Goal: Task Accomplishment & Management: Manage account settings

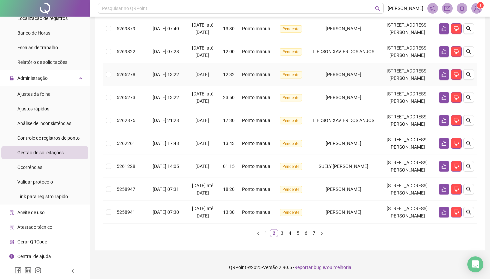
scroll to position [315, 0]
click at [37, 125] on span "Análise de inconsistências" at bounding box center [44, 123] width 54 height 5
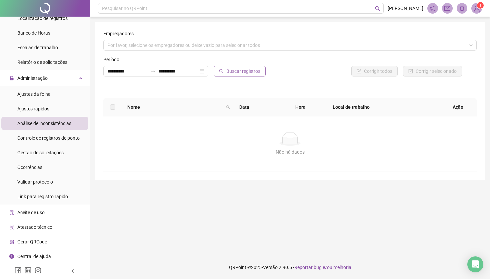
click at [228, 73] on span "Buscar registros" at bounding box center [243, 71] width 34 height 7
click at [51, 140] on span "Controle de registros de ponto" at bounding box center [48, 138] width 62 height 5
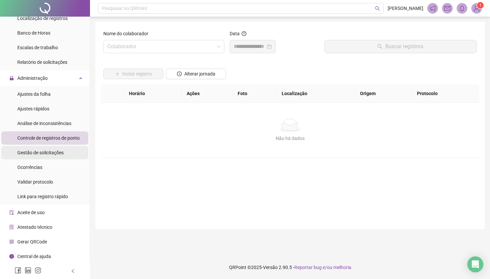
click at [28, 155] on span "Gestão de solicitações" at bounding box center [40, 152] width 46 height 5
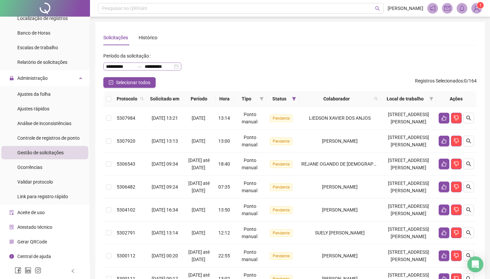
click at [142, 67] on icon "swap-right" at bounding box center [139, 66] width 5 height 5
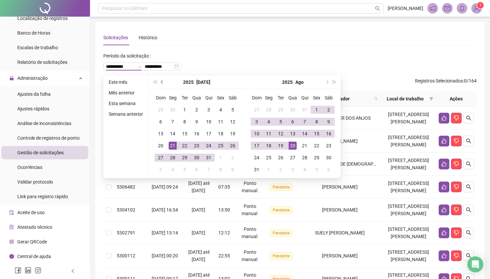
click at [162, 82] on span "prev-year" at bounding box center [162, 82] width 3 height 3
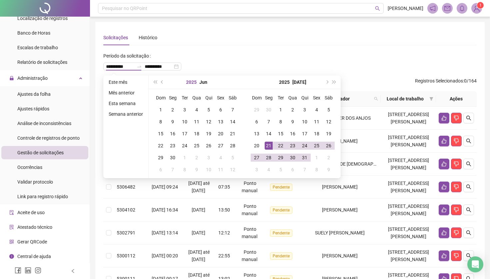
click at [193, 83] on button "2025" at bounding box center [191, 82] width 11 height 13
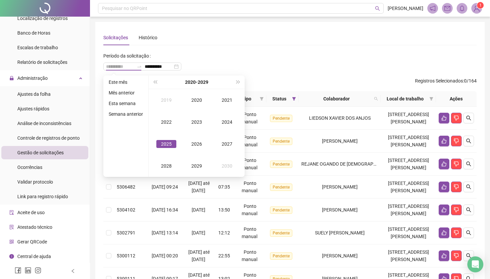
click at [165, 145] on div "2025" at bounding box center [166, 144] width 20 height 8
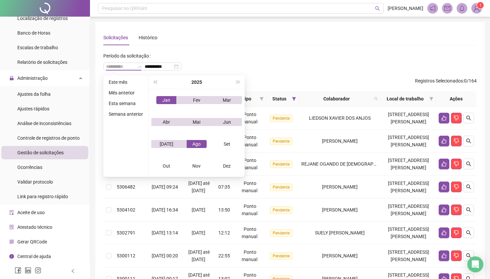
click at [166, 99] on div "Jan" at bounding box center [166, 100] width 20 height 8
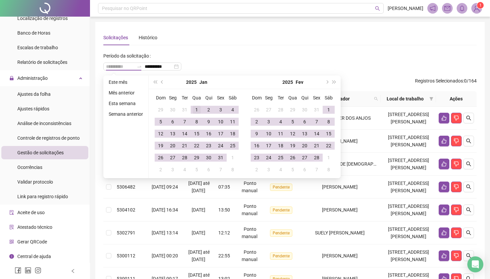
type input "**********"
click at [196, 109] on div "1" at bounding box center [197, 110] width 8 height 8
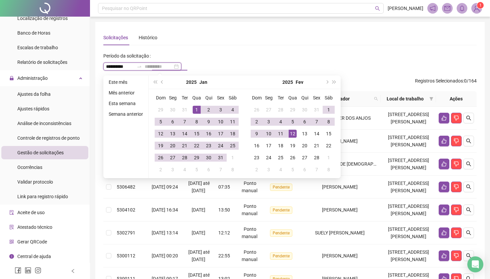
type input "**********"
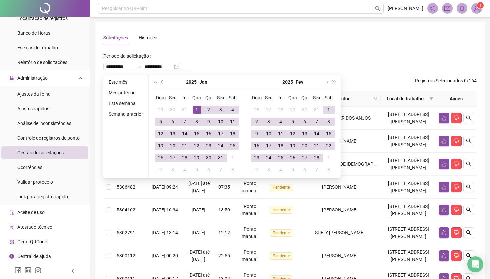
click at [308, 83] on div "[DATE]" at bounding box center [292, 82] width 61 height 13
click at [334, 83] on span "super-next-year" at bounding box center [333, 82] width 3 height 3
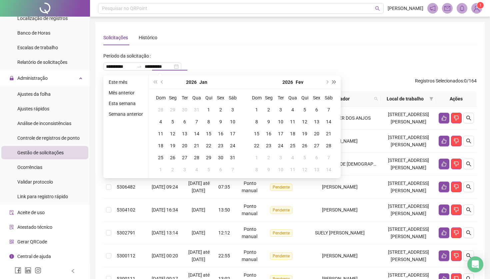
click at [334, 83] on span "super-next-year" at bounding box center [333, 82] width 3 height 3
click at [328, 83] on span "next-year" at bounding box center [326, 82] width 3 height 3
click at [163, 81] on span "prev-year" at bounding box center [162, 82] width 3 height 3
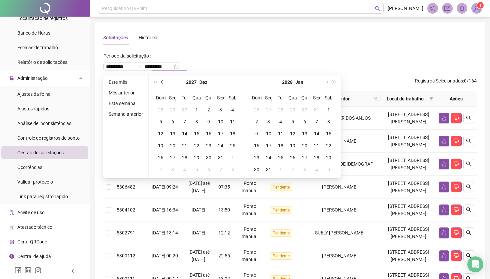
click at [163, 81] on button "prev-year" at bounding box center [162, 82] width 7 height 13
click at [164, 83] on span "prev-year" at bounding box center [162, 82] width 3 height 3
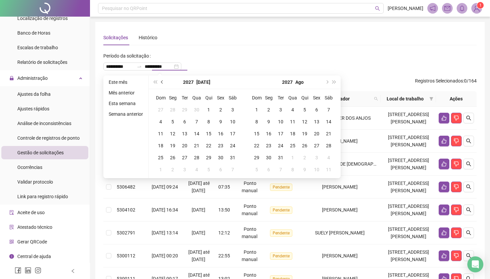
click at [164, 83] on span "prev-year" at bounding box center [162, 82] width 3 height 3
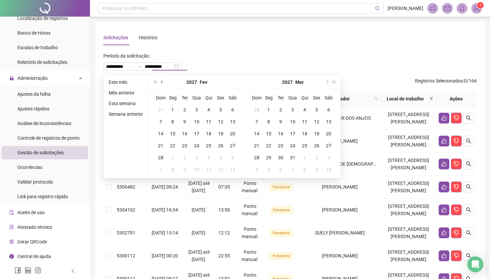
click at [164, 83] on span "prev-year" at bounding box center [162, 82] width 3 height 3
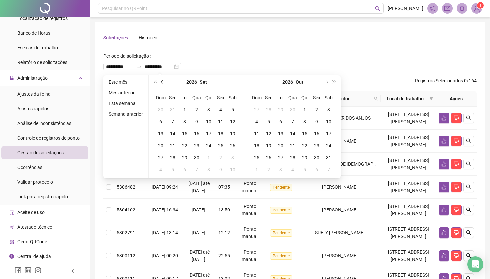
click at [164, 83] on span "prev-year" at bounding box center [162, 82] width 3 height 3
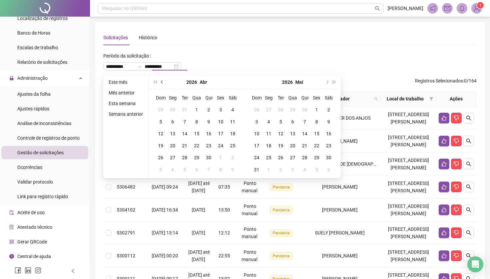
click at [164, 83] on span "prev-year" at bounding box center [162, 82] width 3 height 3
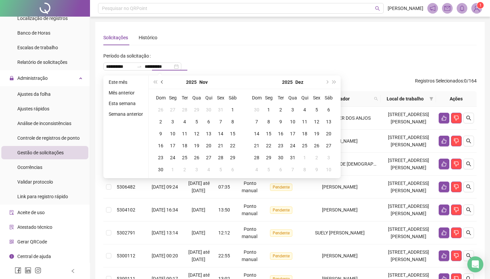
click at [164, 83] on span "prev-year" at bounding box center [162, 82] width 3 height 3
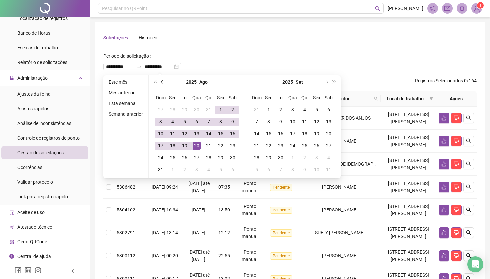
click at [164, 83] on span "prev-year" at bounding box center [162, 82] width 3 height 3
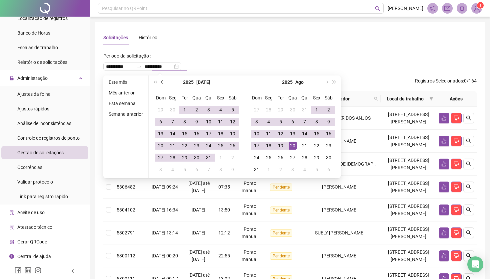
click at [164, 83] on span "prev-year" at bounding box center [162, 82] width 3 height 3
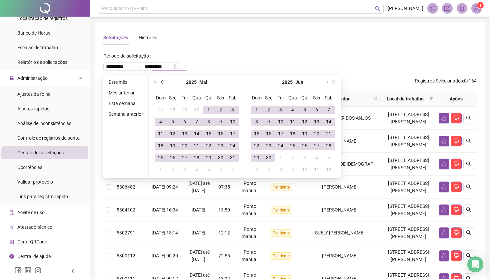
click at [164, 83] on span "prev-year" at bounding box center [162, 82] width 3 height 3
type input "**********"
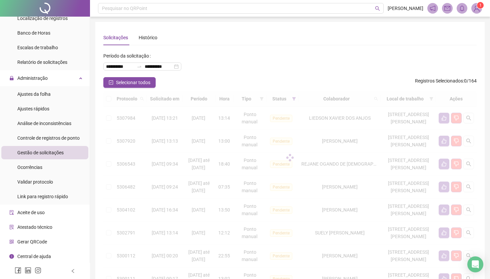
click at [233, 53] on div "**********" at bounding box center [289, 64] width 373 height 27
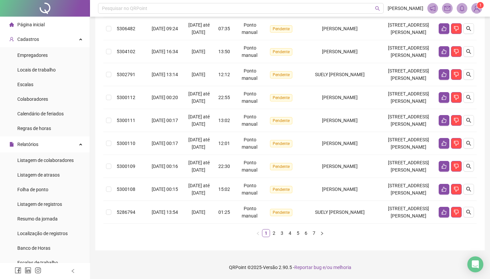
click at [30, 24] on span "Página inicial" at bounding box center [30, 24] width 27 height 5
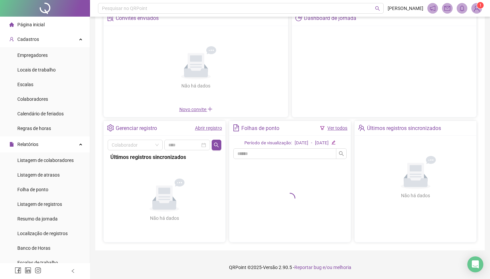
scroll to position [44, 0]
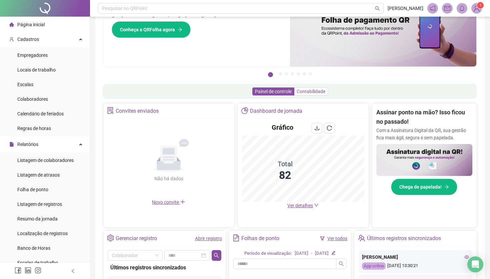
click at [310, 94] on span "Contabilidade" at bounding box center [310, 91] width 29 height 5
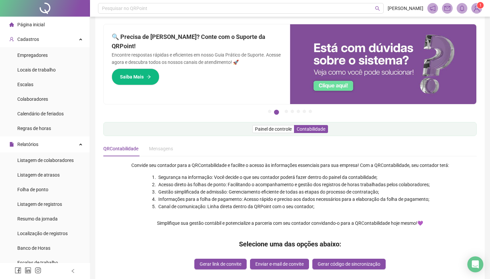
scroll to position [1, 0]
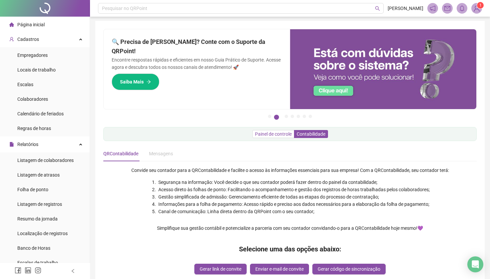
click at [258, 137] on span "Painel de controle" at bounding box center [273, 134] width 37 height 5
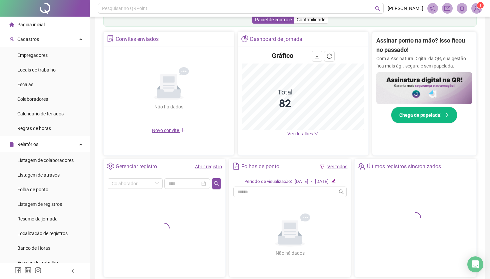
scroll to position [116, 0]
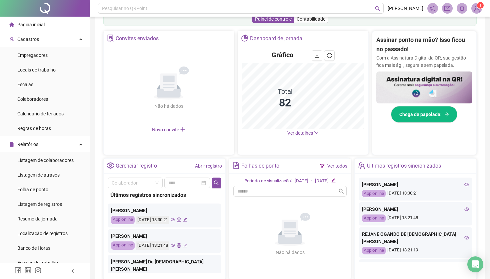
click at [296, 134] on span "Ver detalhes" at bounding box center [300, 133] width 26 height 5
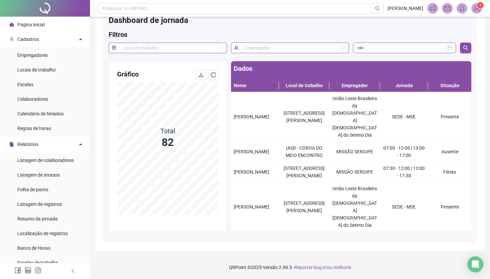
scroll to position [20, 0]
click at [32, 55] on span "Empregadores" at bounding box center [32, 55] width 30 height 5
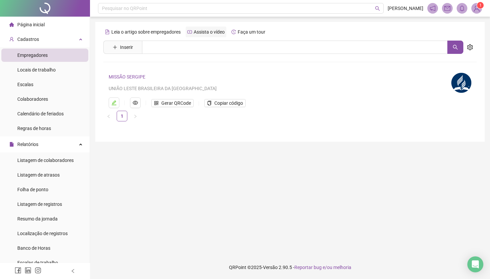
click at [218, 33] on span "Assista o vídeo" at bounding box center [209, 31] width 31 height 5
click at [48, 88] on li "Escalas" at bounding box center [44, 84] width 87 height 13
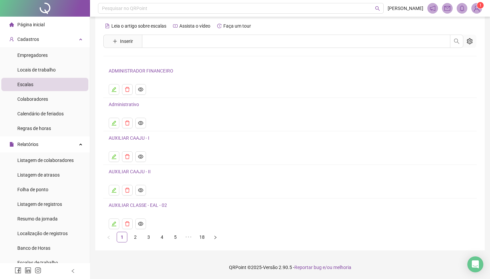
scroll to position [6, 0]
click at [135, 237] on link "2" at bounding box center [135, 237] width 10 height 10
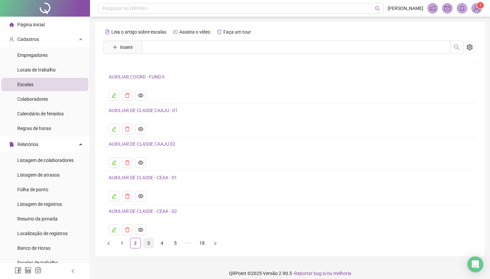
click at [149, 245] on link "3" at bounding box center [149, 243] width 10 height 10
click at [159, 244] on link "4" at bounding box center [162, 243] width 10 height 10
click at [171, 245] on link "5" at bounding box center [175, 243] width 10 height 10
click at [189, 243] on link "6" at bounding box center [189, 243] width 10 height 10
click at [239, 243] on button "button" at bounding box center [241, 243] width 11 height 11
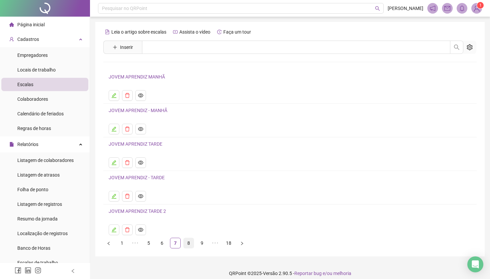
click at [190, 244] on link "8" at bounding box center [189, 243] width 10 height 10
click at [193, 244] on link "9" at bounding box center [189, 243] width 10 height 10
click at [190, 244] on link "10" at bounding box center [189, 243] width 10 height 10
click at [191, 244] on link "11" at bounding box center [189, 243] width 10 height 10
click at [189, 245] on link "12" at bounding box center [189, 243] width 10 height 10
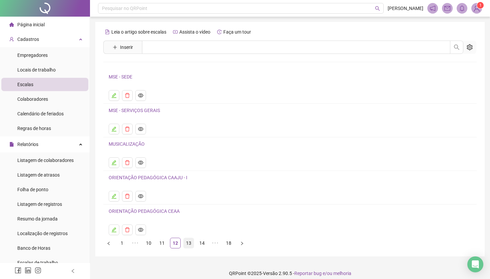
click at [190, 245] on link "13" at bounding box center [189, 243] width 10 height 10
click at [190, 245] on link "14" at bounding box center [189, 243] width 10 height 10
click at [190, 245] on link "15" at bounding box center [189, 243] width 10 height 10
click at [191, 245] on link "16" at bounding box center [189, 243] width 10 height 10
click at [191, 245] on link "17" at bounding box center [189, 243] width 10 height 10
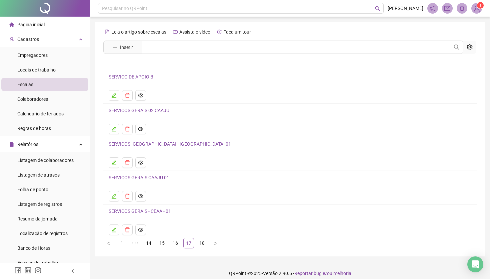
click at [191, 244] on link "17" at bounding box center [189, 243] width 10 height 10
click at [200, 243] on link "18" at bounding box center [202, 243] width 10 height 10
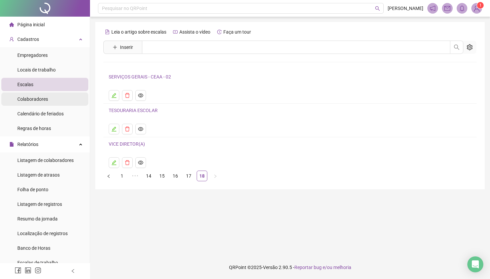
click at [31, 100] on span "Colaboradores" at bounding box center [32, 99] width 31 height 5
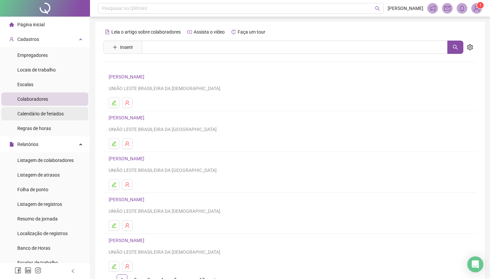
click at [33, 115] on span "Calendário de feriados" at bounding box center [40, 113] width 46 height 5
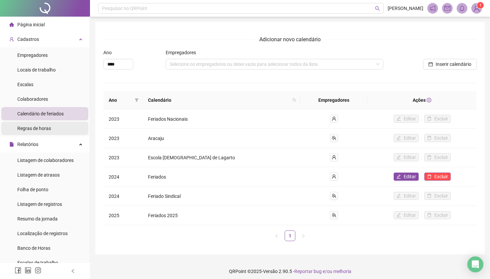
click at [36, 131] on div "Regras de horas" at bounding box center [34, 128] width 34 height 13
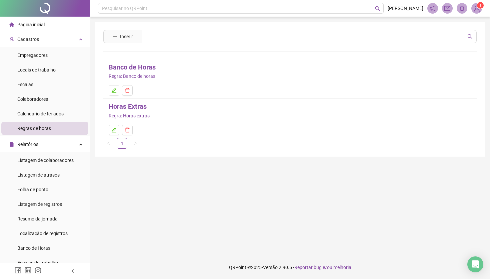
click at [127, 69] on link "Banco de Horas" at bounding box center [132, 67] width 47 height 10
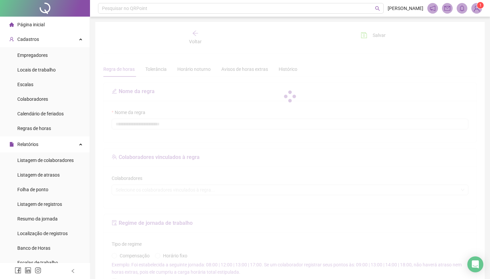
type input "**********"
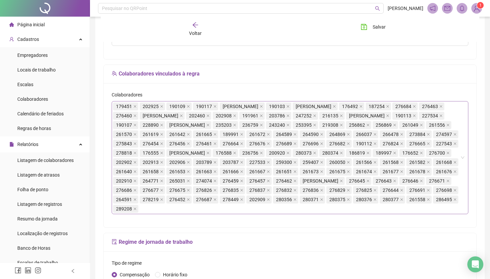
scroll to position [83, 0]
click at [234, 106] on span "[PERSON_NAME]" at bounding box center [240, 106] width 36 height 7
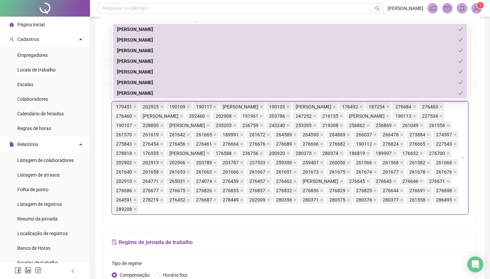
click at [234, 106] on span "[PERSON_NAME]" at bounding box center [240, 106] width 36 height 7
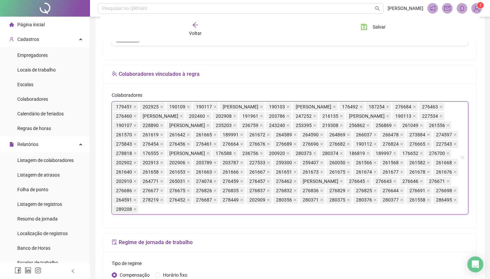
click at [234, 106] on span "[PERSON_NAME]" at bounding box center [240, 106] width 36 height 7
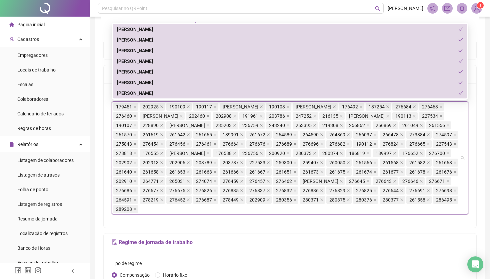
click at [153, 91] on div "[PERSON_NAME]" at bounding box center [287, 93] width 341 height 7
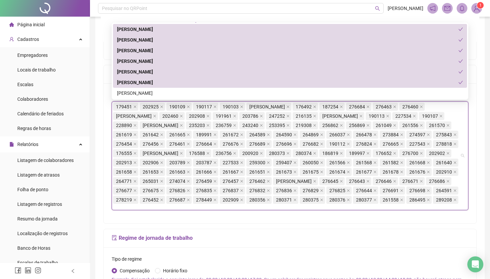
click at [153, 83] on div "[PERSON_NAME]" at bounding box center [287, 82] width 341 height 7
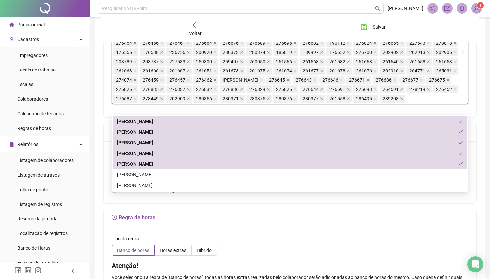
scroll to position [188, 0]
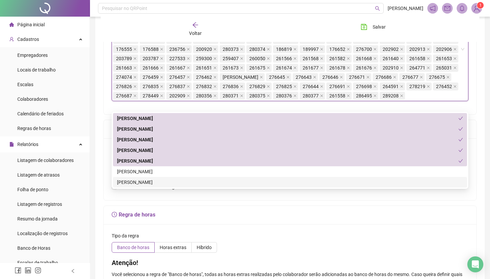
click at [257, 214] on form "**********" at bounding box center [289, 94] width 373 height 399
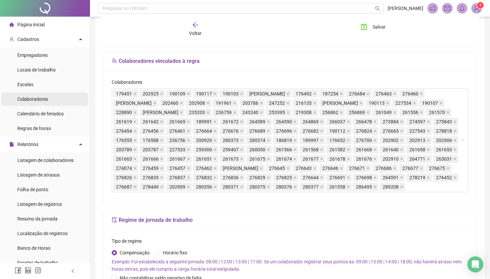
scroll to position [0, 0]
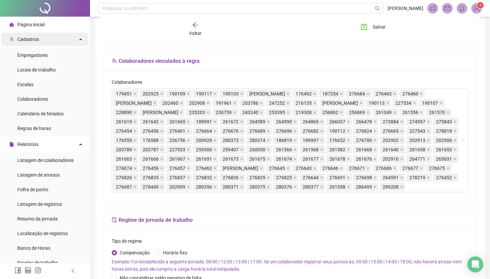
click at [12, 39] on icon "user-add" at bounding box center [11, 39] width 5 height 5
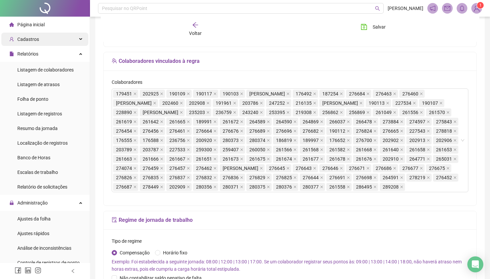
click at [26, 27] on span "Página inicial" at bounding box center [30, 24] width 27 height 5
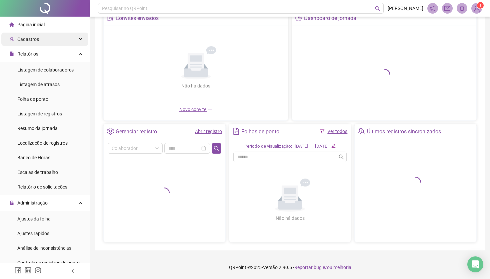
click at [25, 27] on span "Página inicial" at bounding box center [30, 24] width 27 height 5
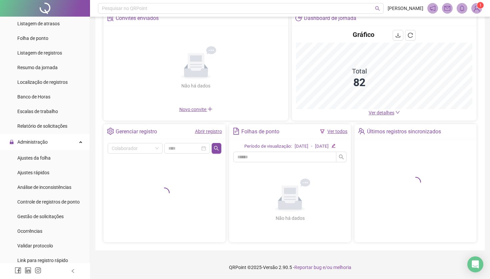
scroll to position [41, 0]
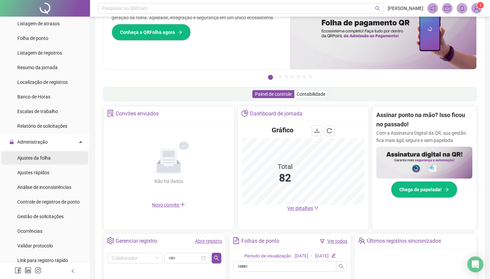
click at [37, 159] on span "Ajustes da folha" at bounding box center [33, 158] width 33 height 5
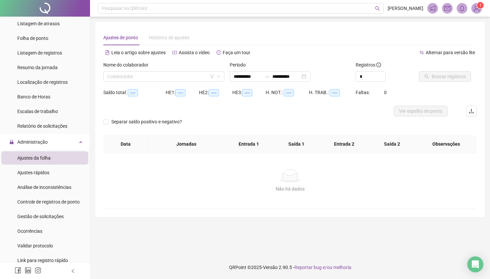
type input "**********"
click at [33, 174] on span "Ajustes rápidos" at bounding box center [33, 172] width 32 height 5
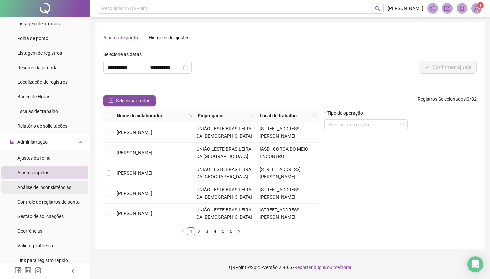
click at [32, 188] on span "Análise de inconsistências" at bounding box center [44, 187] width 54 height 5
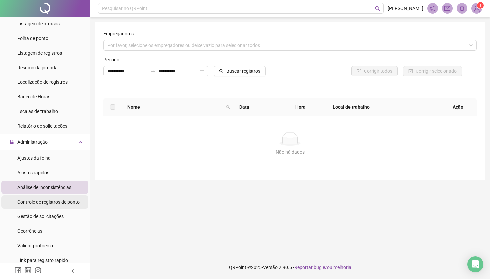
click at [40, 202] on span "Controle de registros de ponto" at bounding box center [48, 202] width 62 height 5
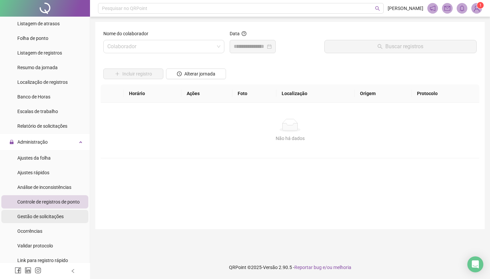
click at [42, 217] on span "Gestão de solicitações" at bounding box center [40, 216] width 46 height 5
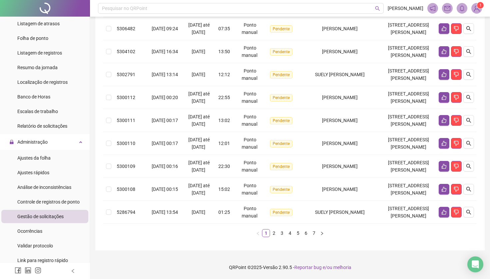
scroll to position [172, 0]
click at [331, 63] on td "[PERSON_NAME]" at bounding box center [339, 51] width 82 height 23
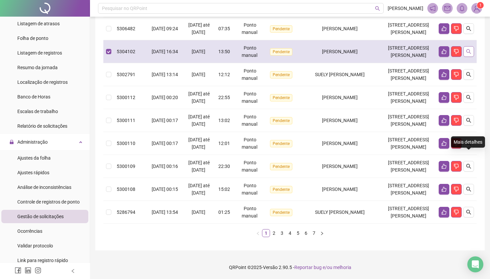
click at [469, 54] on icon "search" at bounding box center [468, 51] width 5 height 5
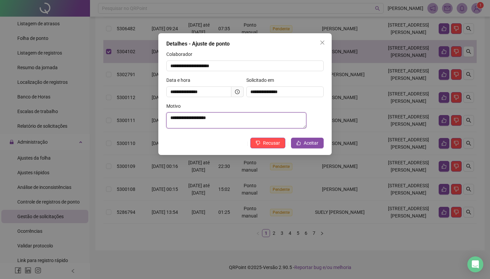
click at [238, 120] on textarea "**********" at bounding box center [236, 121] width 140 height 16
drag, startPoint x: 277, startPoint y: 38, endPoint x: 271, endPoint y: 25, distance: 14.3
click at [271, 25] on div "**********" at bounding box center [245, 139] width 490 height 279
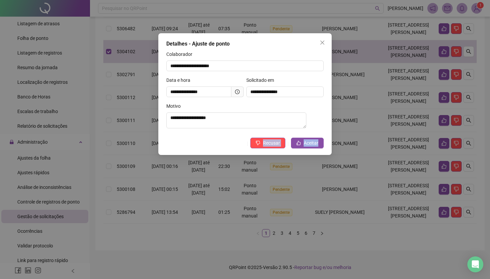
drag, startPoint x: 232, startPoint y: 149, endPoint x: 256, endPoint y: 168, distance: 30.3
click at [256, 168] on div "**********" at bounding box center [245, 139] width 490 height 279
click at [321, 43] on icon "close" at bounding box center [322, 43] width 4 height 4
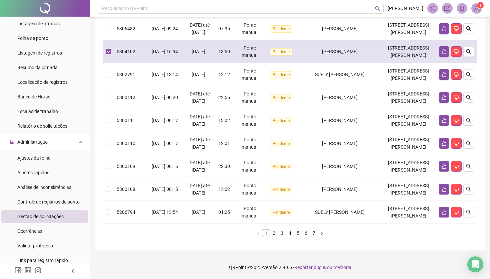
scroll to position [430, 0]
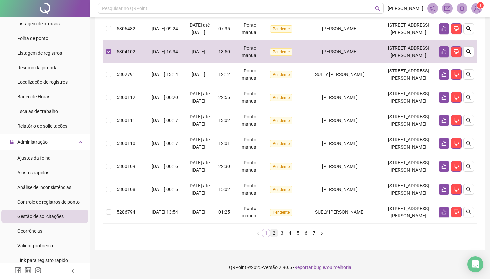
click at [273, 233] on link "2" at bounding box center [273, 233] width 7 height 7
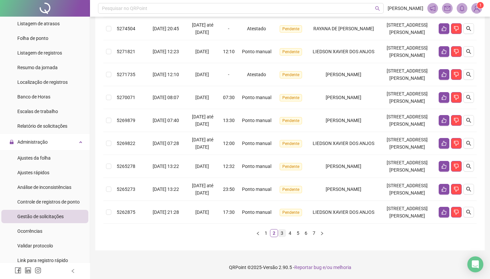
click at [282, 235] on link "3" at bounding box center [281, 233] width 7 height 7
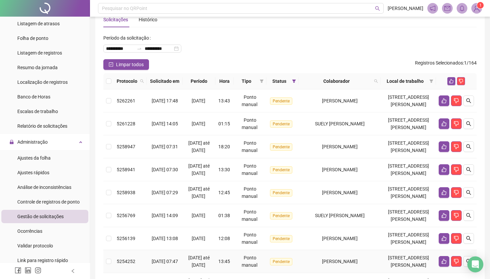
scroll to position [17, 0]
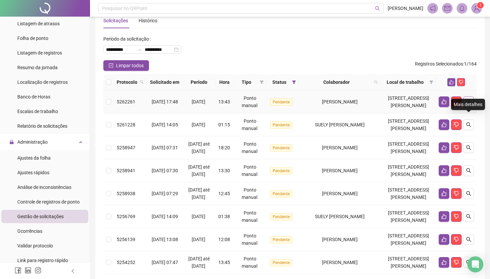
click at [468, 105] on icon "search" at bounding box center [468, 101] width 5 height 5
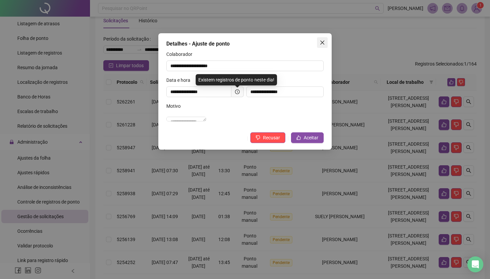
click at [321, 41] on icon "close" at bounding box center [321, 42] width 5 height 5
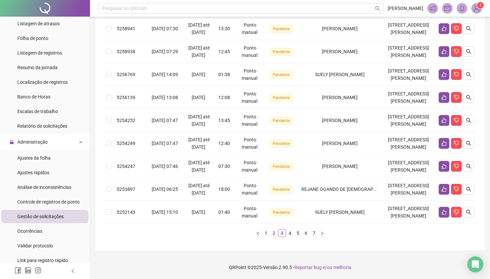
scroll to position [430, 0]
click at [289, 234] on link "4" at bounding box center [289, 233] width 7 height 7
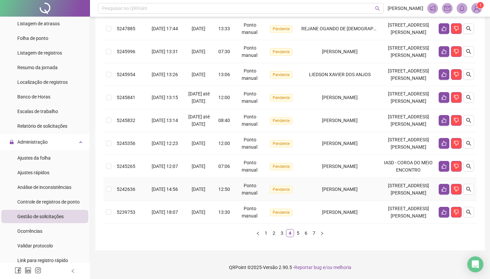
scroll to position [350, 0]
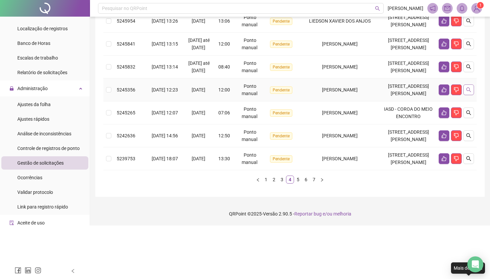
click at [467, 93] on icon "search" at bounding box center [468, 89] width 5 height 5
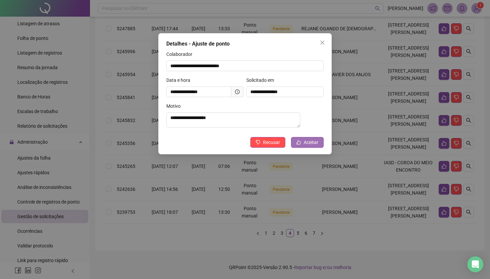
click at [317, 145] on span "Aceitar" at bounding box center [310, 142] width 15 height 7
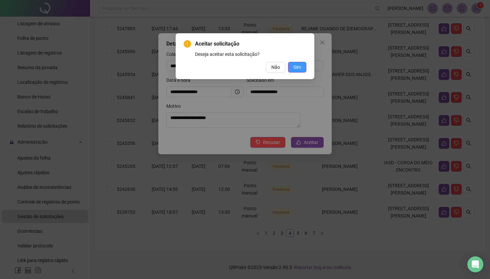
click at [301, 70] on button "Sim" at bounding box center [297, 67] width 18 height 11
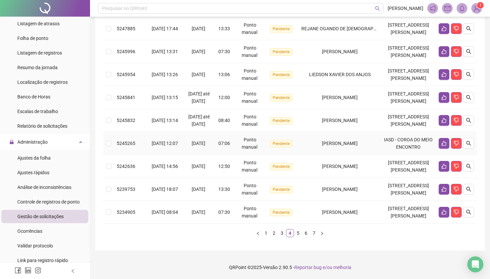
click at [356, 146] on td "[PERSON_NAME]" at bounding box center [339, 143] width 82 height 23
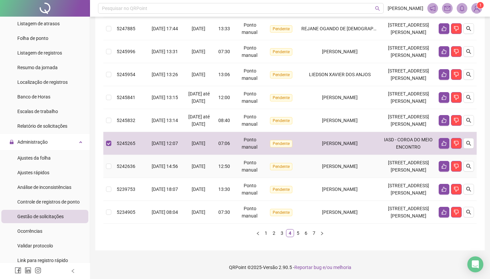
scroll to position [415, 0]
click at [297, 234] on link "5" at bounding box center [297, 233] width 7 height 7
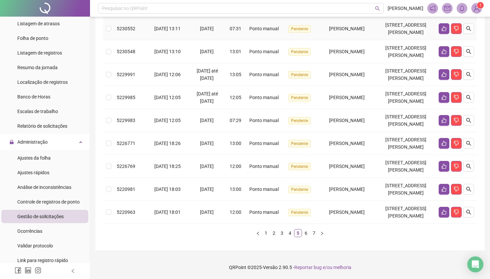
scroll to position [342, 0]
click at [306, 235] on link "6" at bounding box center [305, 233] width 7 height 7
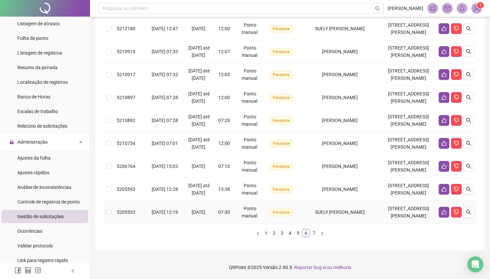
scroll to position [430, 0]
click at [314, 234] on link "7" at bounding box center [313, 233] width 7 height 7
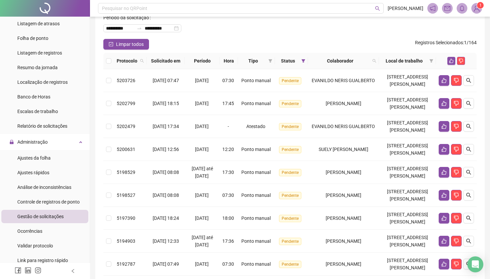
scroll to position [38, 0]
click at [469, 130] on icon "search" at bounding box center [468, 126] width 5 height 5
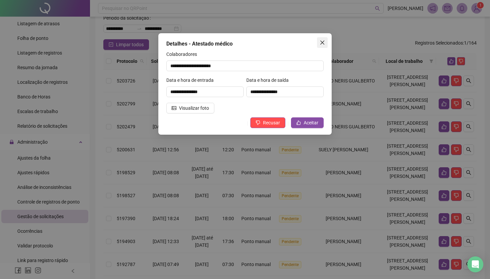
click at [323, 42] on icon "close" at bounding box center [322, 43] width 4 height 4
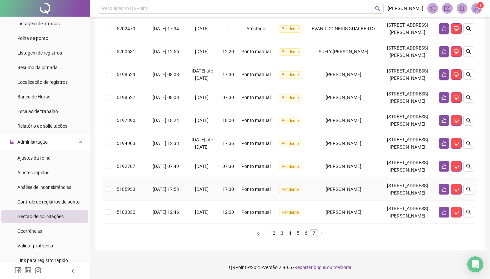
scroll to position [385, 0]
click at [260, 234] on button "button" at bounding box center [258, 233] width 8 height 8
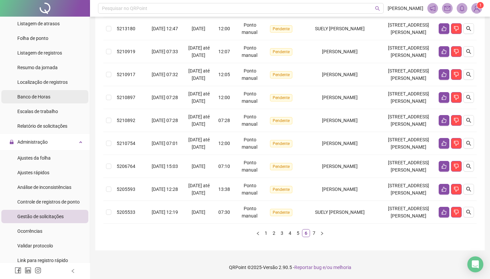
click at [47, 95] on span "Banco de Horas" at bounding box center [33, 96] width 33 height 5
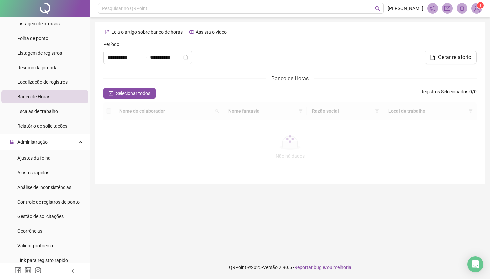
type input "**********"
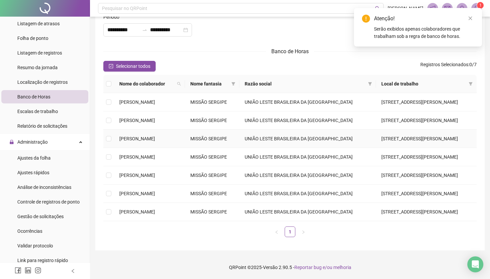
scroll to position [86, 0]
click at [108, 210] on span at bounding box center [108, 212] width 5 height 5
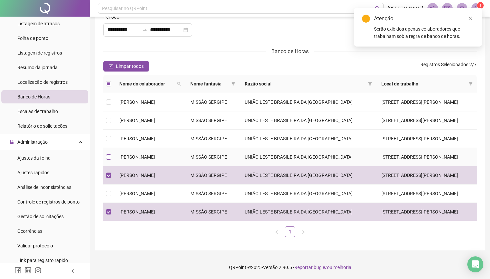
click at [109, 155] on span at bounding box center [108, 157] width 5 height 5
click at [111, 155] on span at bounding box center [108, 157] width 5 height 5
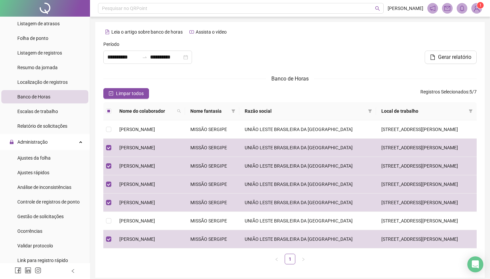
scroll to position [0, 0]
click at [458, 57] on span "Gerar relatório" at bounding box center [454, 57] width 33 height 8
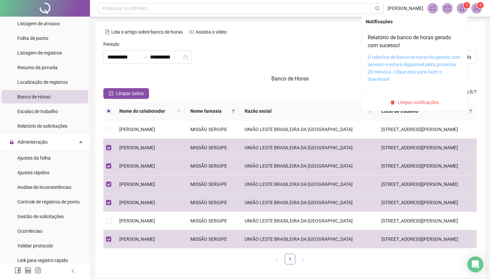
click at [409, 64] on link "O relatório de banco de horas foi gerado com sucesso e estará disponível pelos …" at bounding box center [413, 68] width 93 height 27
click at [433, 73] on link "O relatório de banco de horas foi gerado com sucesso e estará disponível pelos …" at bounding box center [413, 68] width 93 height 27
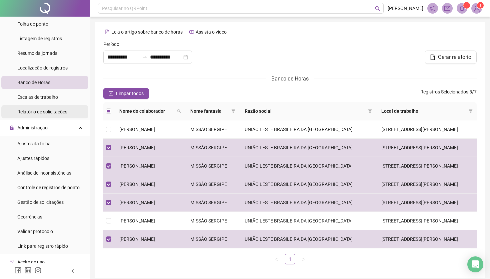
scroll to position [80, 0]
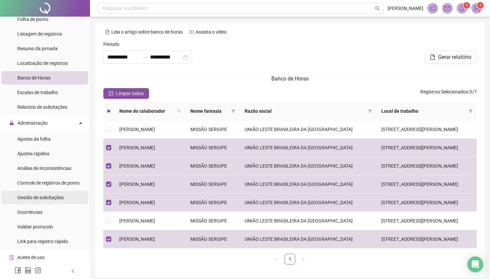
click at [31, 198] on span "Gestão de solicitações" at bounding box center [40, 197] width 46 height 5
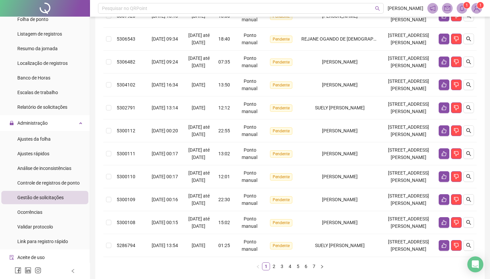
scroll to position [128, 0]
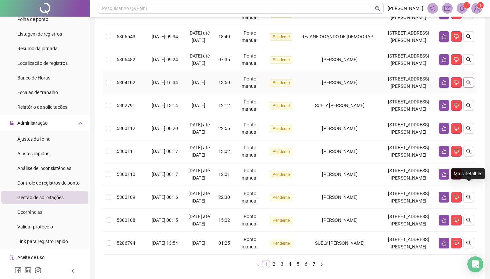
click at [469, 85] on icon "search" at bounding box center [468, 82] width 5 height 5
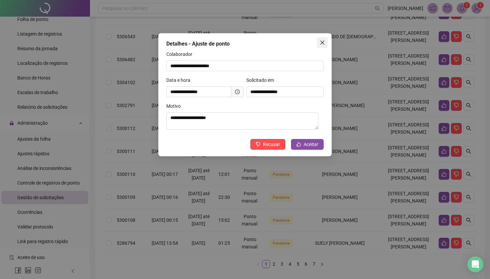
click at [322, 43] on icon "close" at bounding box center [322, 43] width 4 height 4
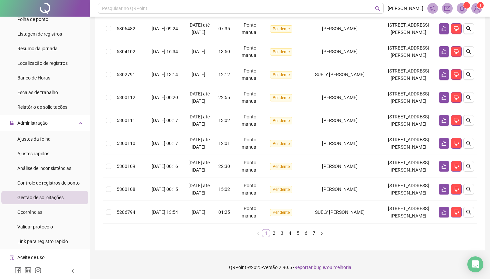
scroll to position [430, 0]
